Goal: Task Accomplishment & Management: Use online tool/utility

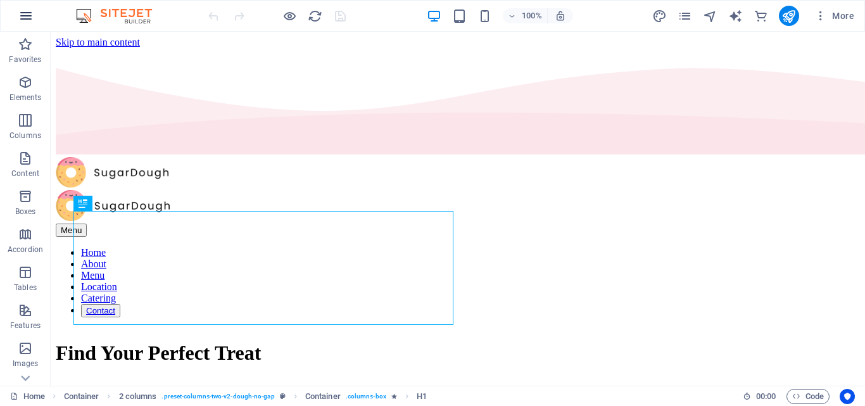
click at [25, 13] on icon "button" at bounding box center [25, 15] width 15 height 15
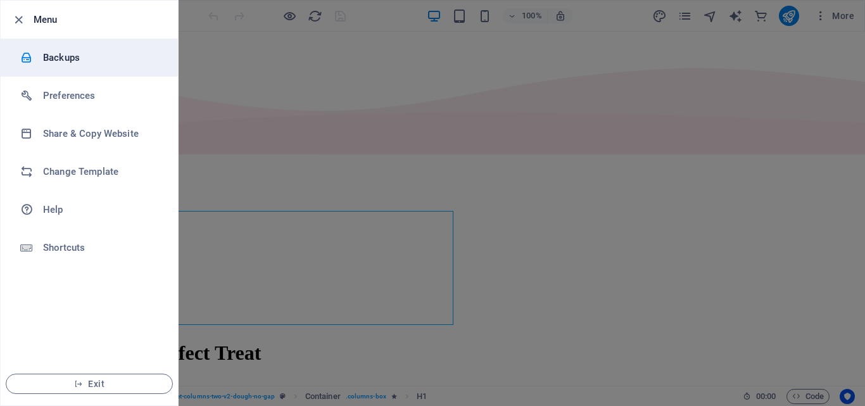
click at [48, 54] on h6 "Backups" at bounding box center [101, 57] width 117 height 15
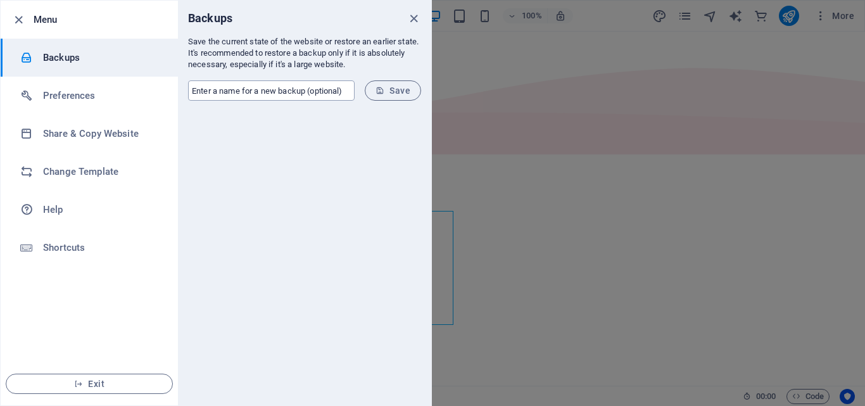
click at [246, 91] on input "text" at bounding box center [271, 90] width 167 height 20
click at [223, 97] on input "text" at bounding box center [271, 90] width 167 height 20
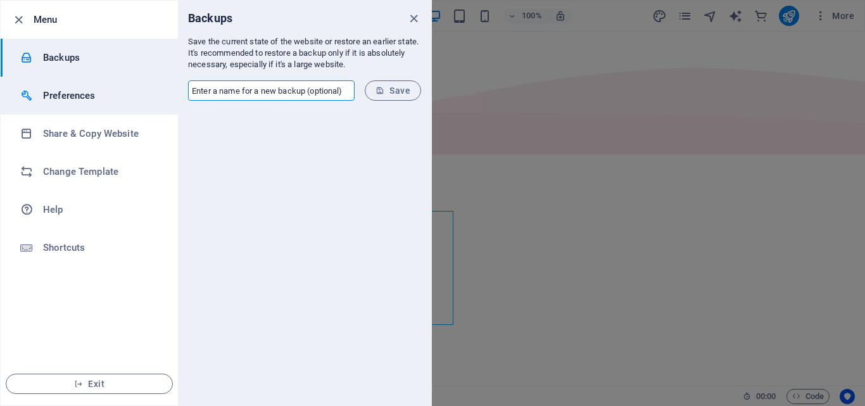
click at [123, 112] on li "Preferences" at bounding box center [89, 96] width 177 height 38
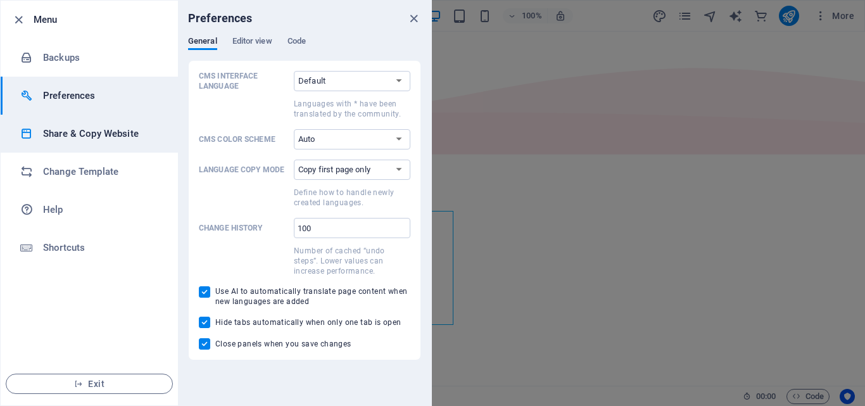
click at [110, 127] on h6 "Share & Copy Website" at bounding box center [101, 133] width 117 height 15
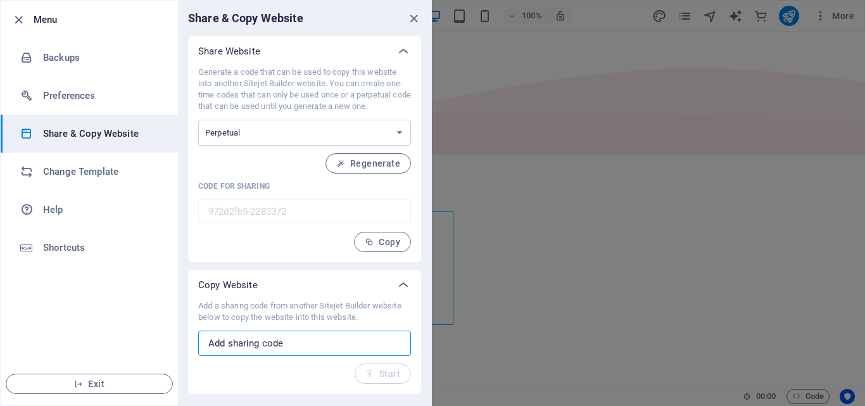
click at [259, 345] on input "text" at bounding box center [304, 342] width 213 height 25
paste input "[DOMAIN_NAME]"
type input "[DOMAIN_NAME]"
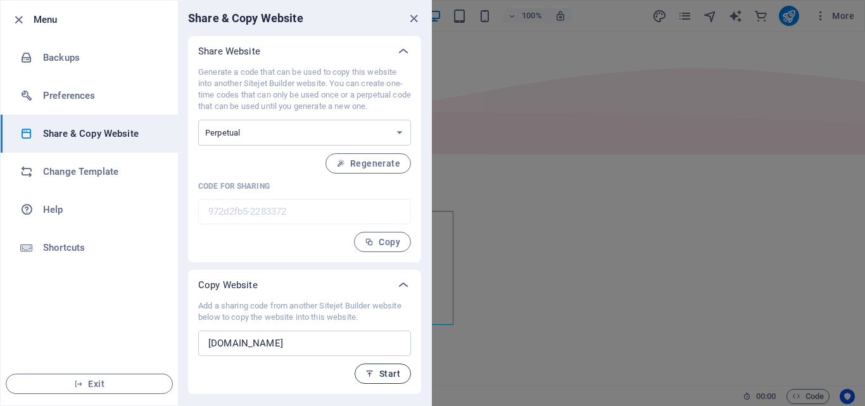
click at [361, 374] on button "Start" at bounding box center [383, 373] width 56 height 20
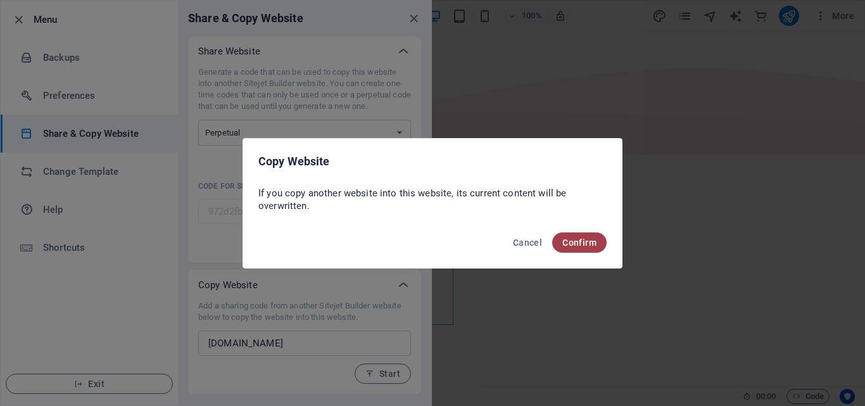
click at [570, 246] on span "Confirm" at bounding box center [579, 242] width 34 height 10
click at [568, 245] on span "Confirm" at bounding box center [579, 242] width 34 height 10
click at [564, 238] on span "Confirm" at bounding box center [579, 242] width 34 height 10
click at [581, 241] on span "Confirm" at bounding box center [579, 242] width 34 height 10
click at [524, 241] on span "Cancel" at bounding box center [527, 242] width 29 height 10
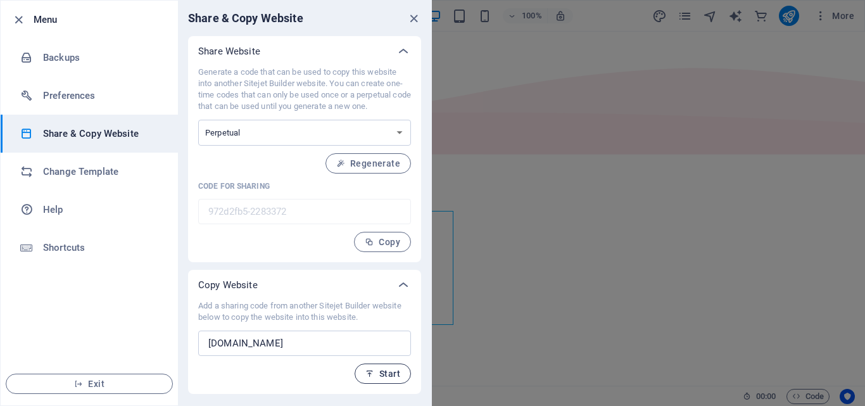
click at [372, 371] on icon "button" at bounding box center [369, 373] width 9 height 9
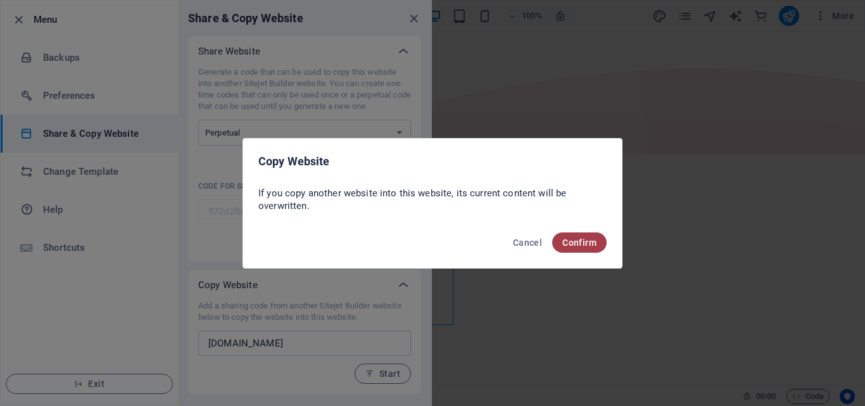
click at [590, 237] on span "Confirm" at bounding box center [579, 242] width 34 height 10
